Goal: Manage account settings

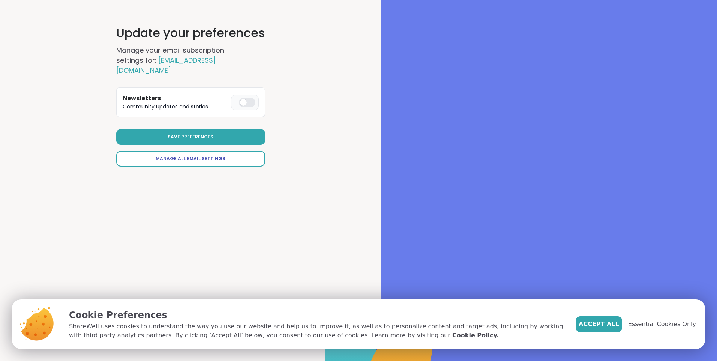
click at [187, 155] on span "Manage All Email Settings" at bounding box center [191, 158] width 70 height 7
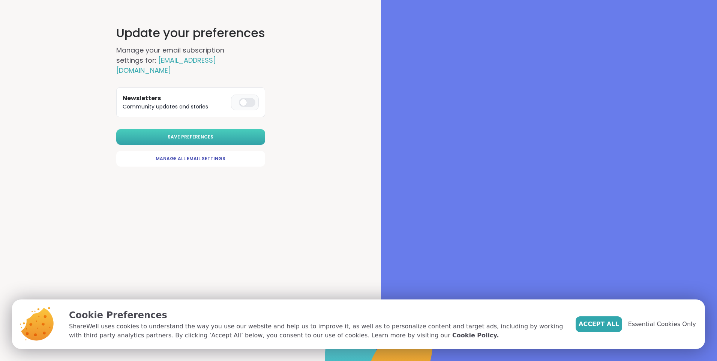
click at [175, 133] on span "Save Preferences" at bounding box center [191, 136] width 46 height 7
